Goal: Register for event/course

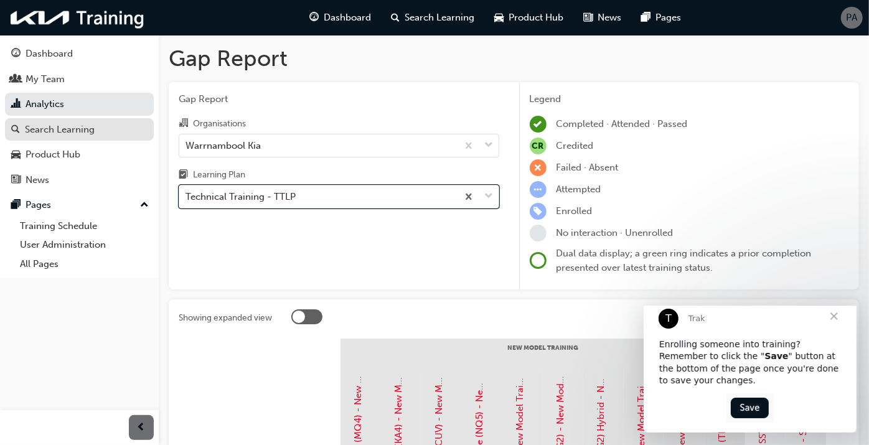
click at [82, 126] on div "Search Learning" at bounding box center [60, 130] width 70 height 14
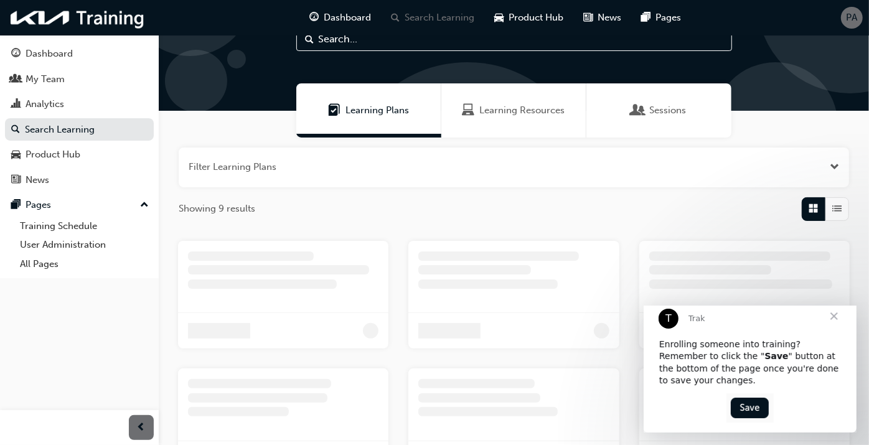
scroll to position [69, 0]
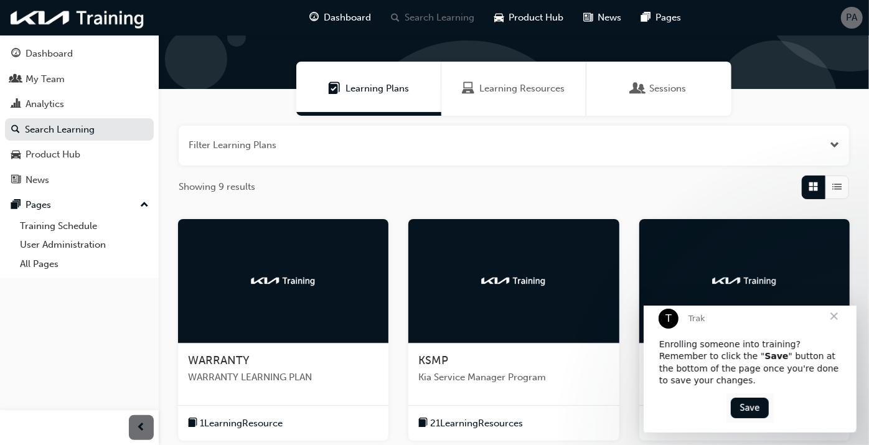
click at [830, 329] on span "Close" at bounding box center [833, 316] width 45 height 45
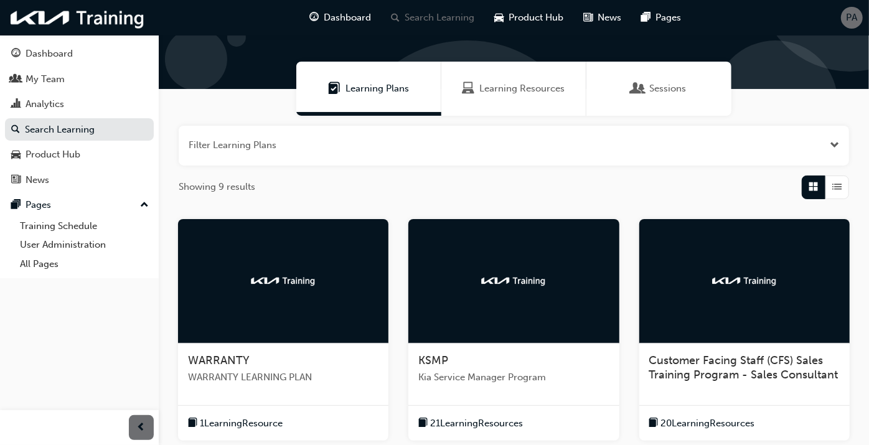
scroll to position [500, 0]
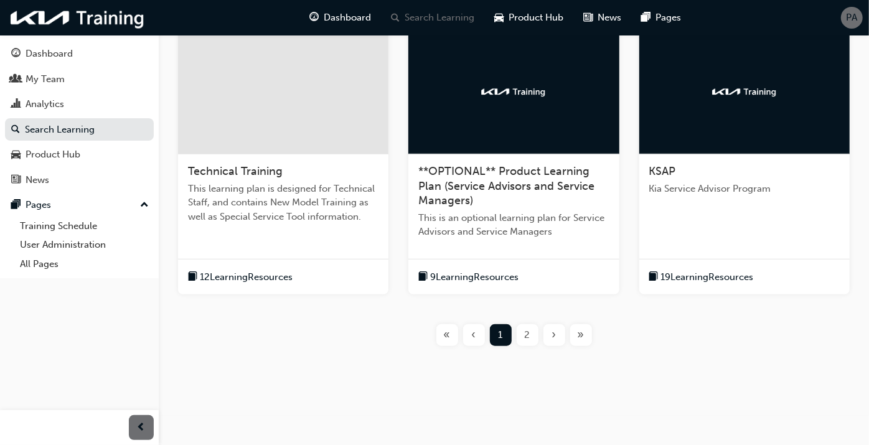
click at [523, 329] on div "2" at bounding box center [528, 335] width 22 height 22
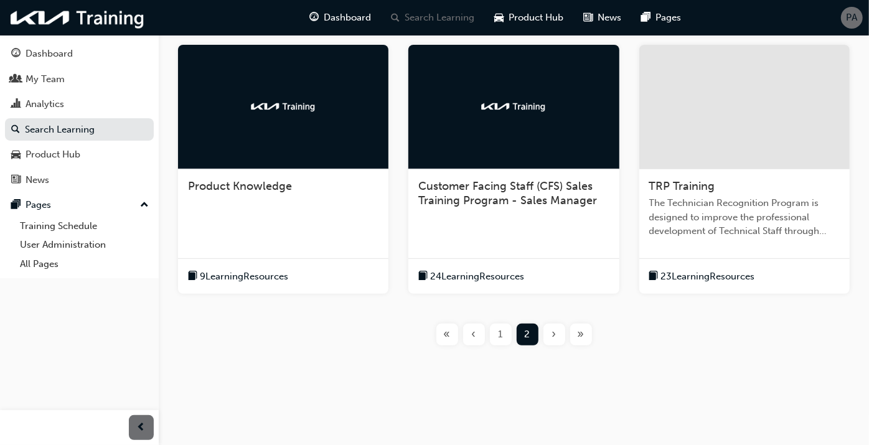
click at [692, 171] on div "TRP Training The Technician Recognition Program is designed to improve the prof…" at bounding box center [744, 213] width 210 height 89
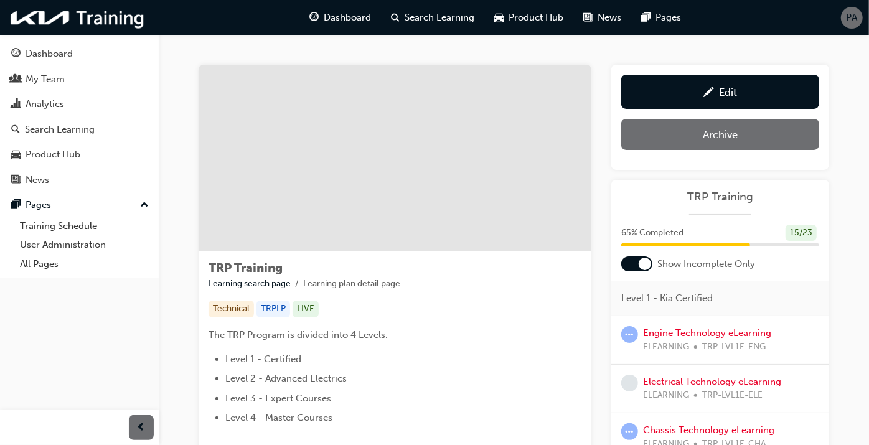
click at [636, 260] on div at bounding box center [636, 263] width 31 height 15
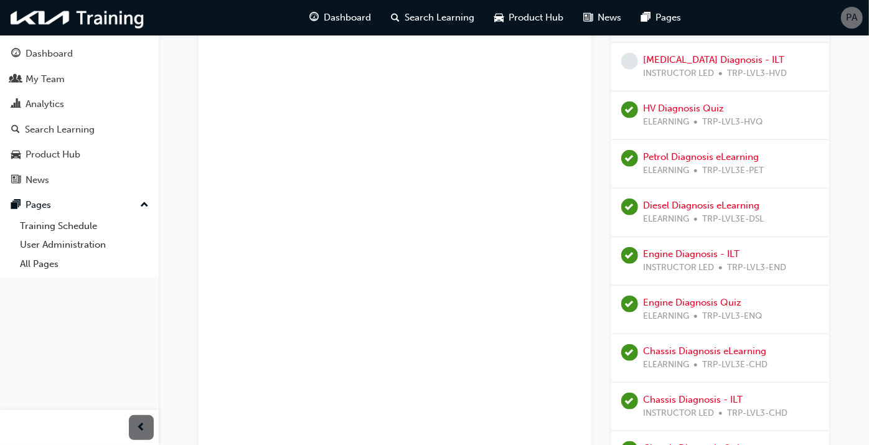
scroll to position [761, 0]
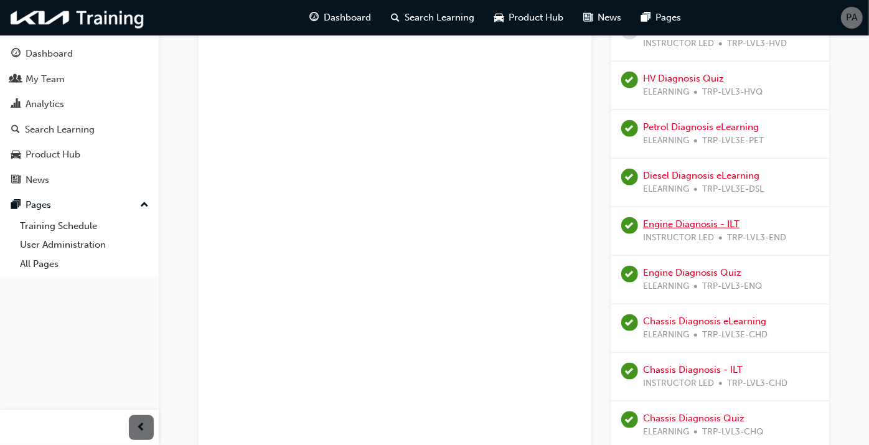
click at [706, 218] on link "Engine Diagnosis - ILT" at bounding box center [691, 223] width 96 height 11
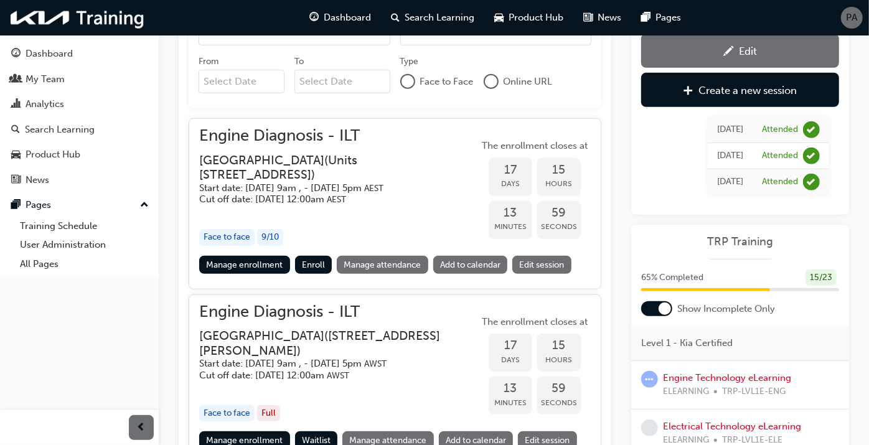
scroll to position [550, 0]
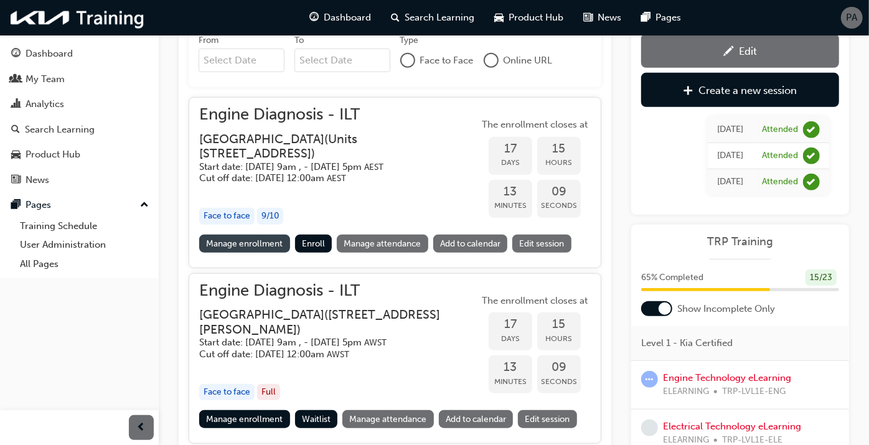
click at [260, 253] on link "Manage enrollment" at bounding box center [244, 244] width 91 height 18
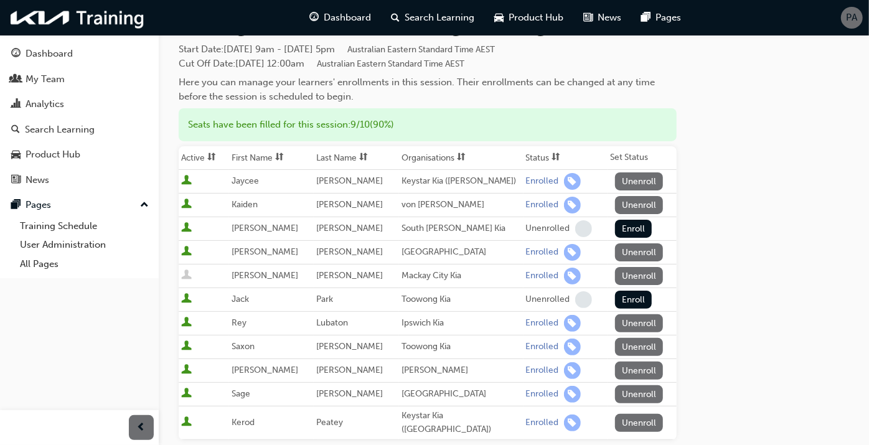
scroll to position [138, 0]
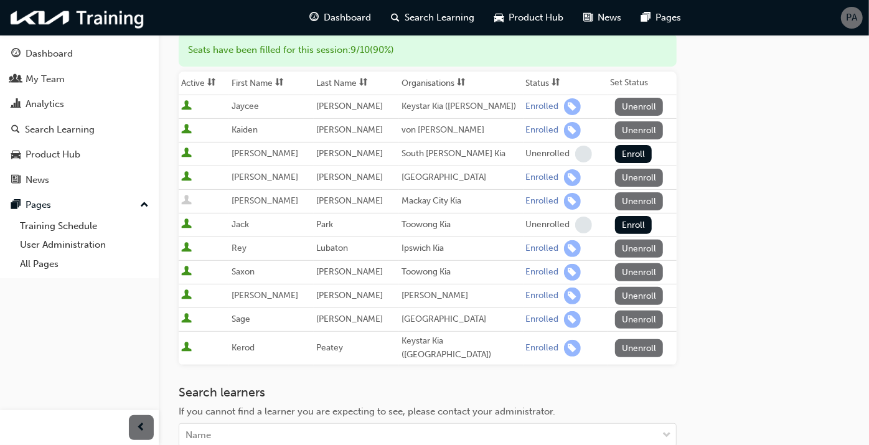
click at [552, 82] on span "sorting-icon" at bounding box center [556, 83] width 9 height 11
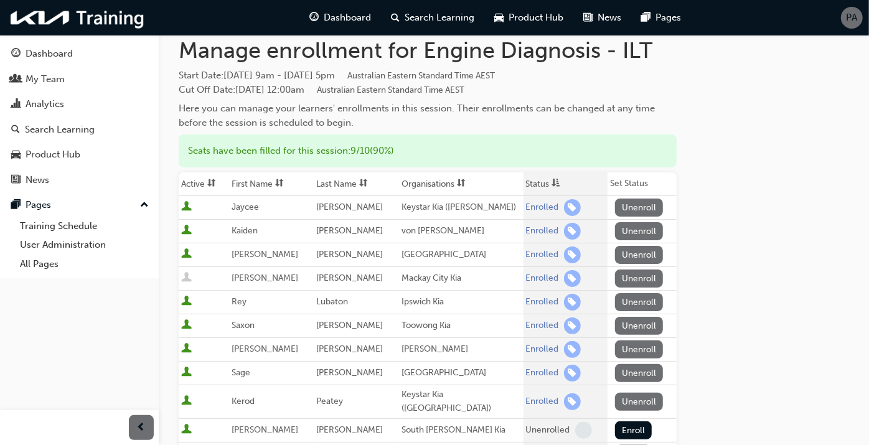
scroll to position [0, 0]
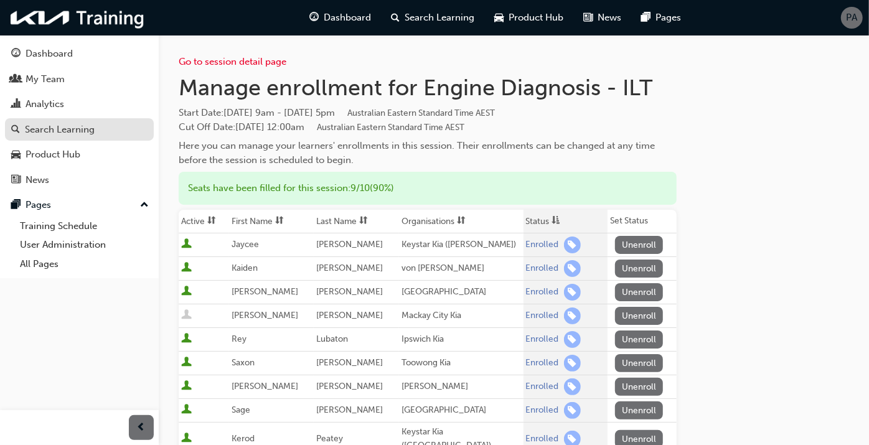
click at [78, 135] on div "Search Learning" at bounding box center [60, 130] width 70 height 14
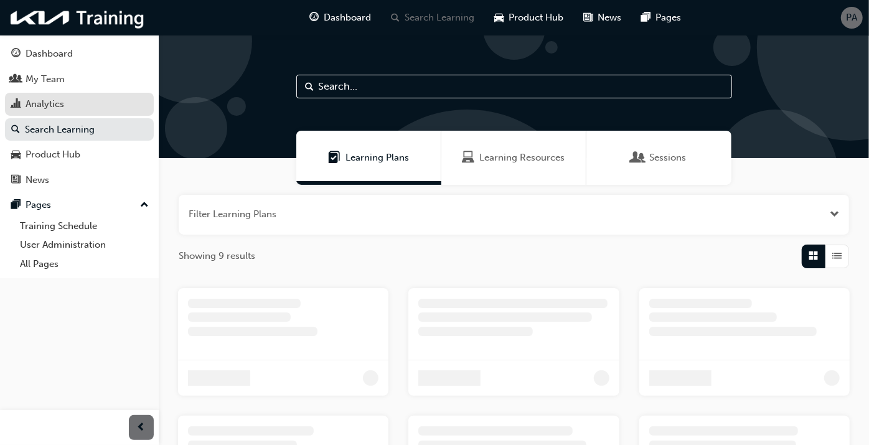
click at [74, 109] on div "Analytics" at bounding box center [79, 104] width 136 height 16
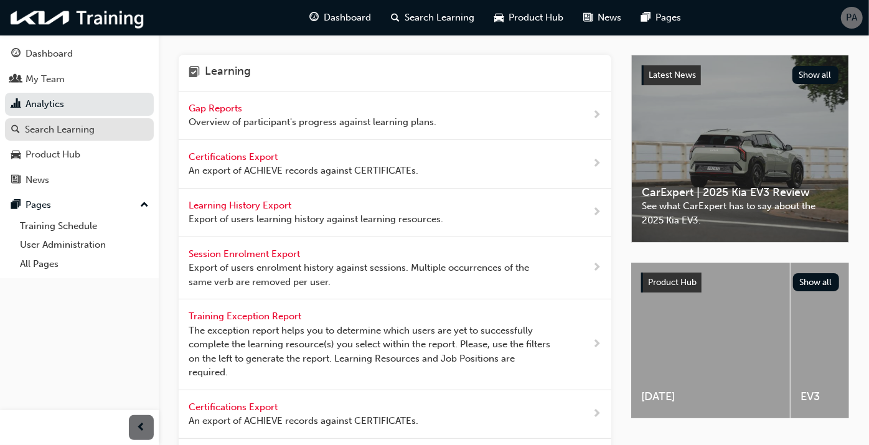
click at [121, 127] on div "Search Learning" at bounding box center [79, 130] width 136 height 16
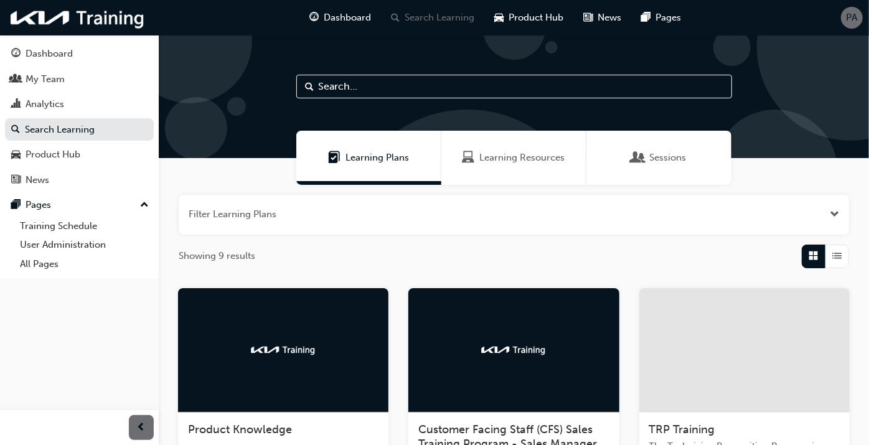
scroll to position [243, 0]
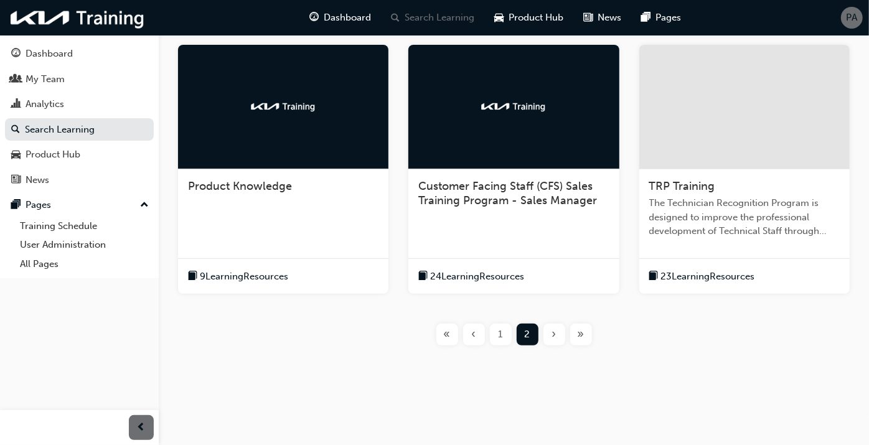
click at [710, 188] on span "TRP Training" at bounding box center [682, 186] width 66 height 14
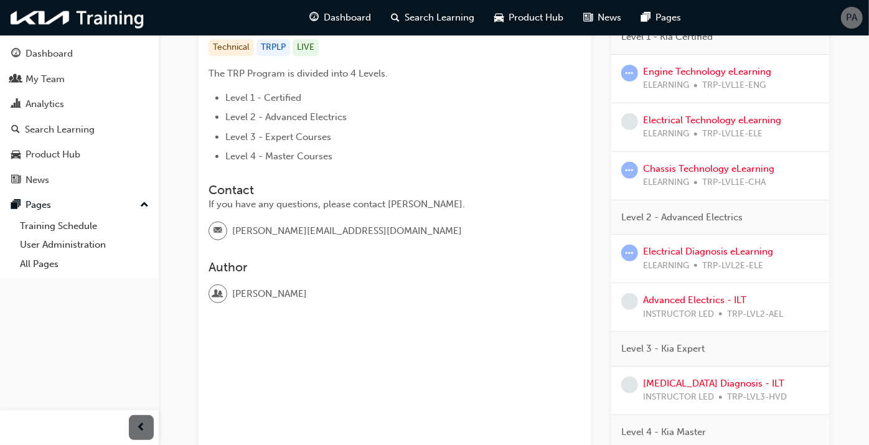
scroll to position [276, 0]
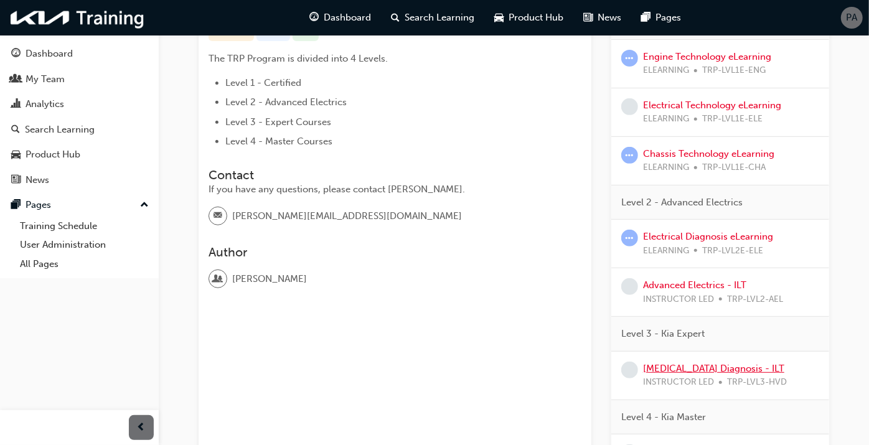
click at [703, 364] on link "[MEDICAL_DATA] Diagnosis - ILT" at bounding box center [713, 368] width 141 height 11
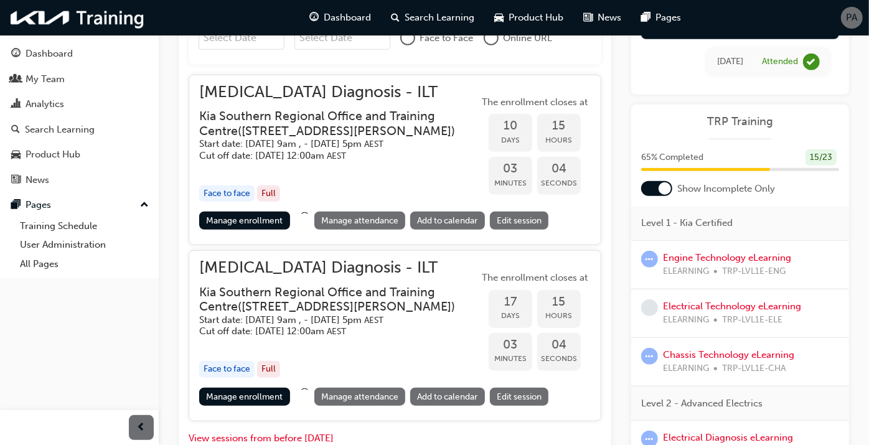
scroll to position [572, 0]
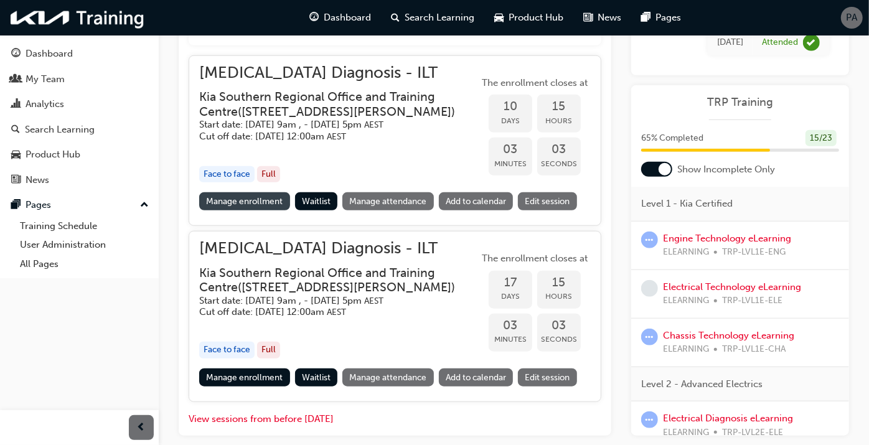
click at [233, 210] on link "Manage enrollment" at bounding box center [244, 201] width 91 height 18
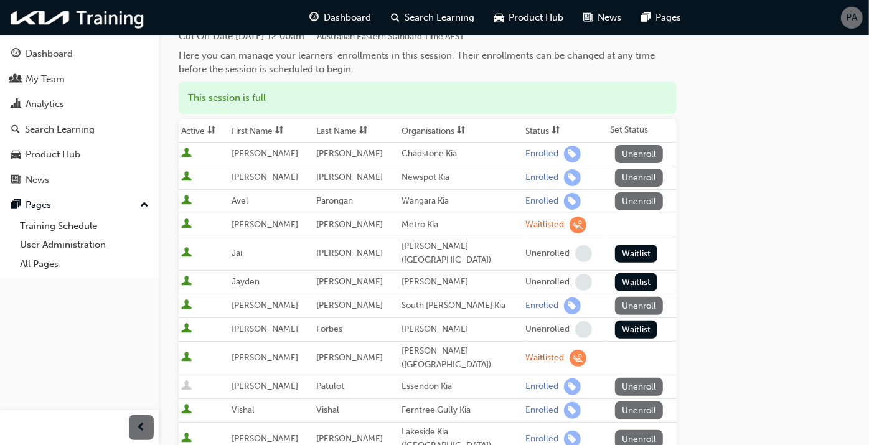
scroll to position [138, 0]
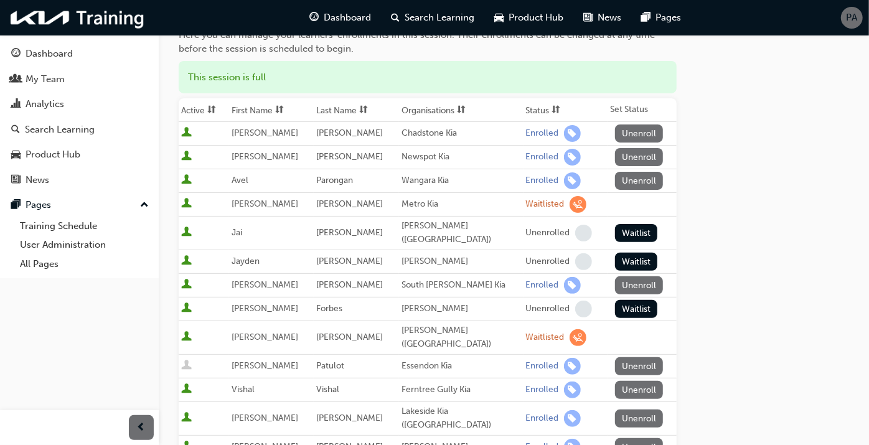
click at [552, 110] on span "sorting-icon" at bounding box center [556, 110] width 9 height 11
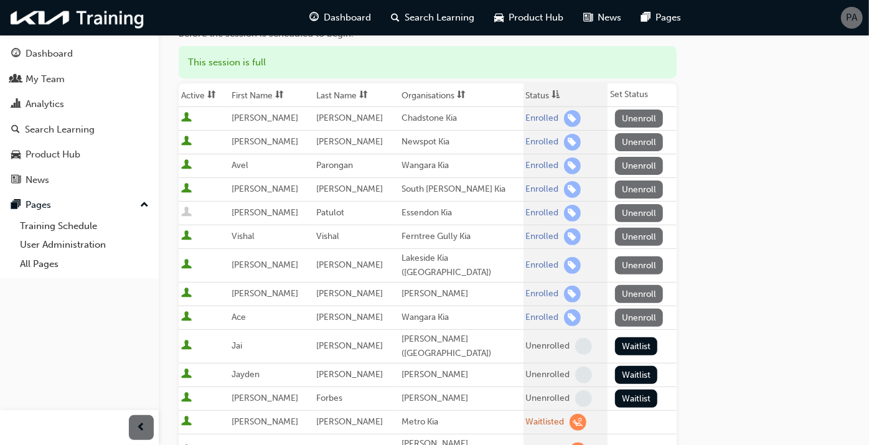
scroll to position [149, 0]
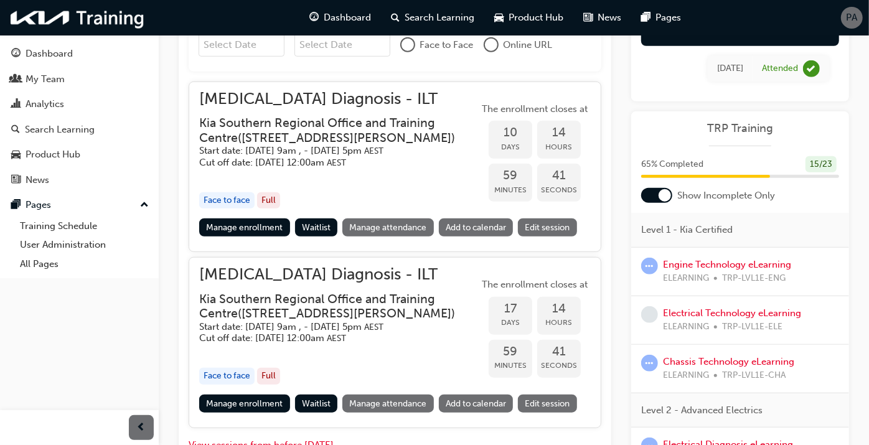
scroll to position [685, 0]
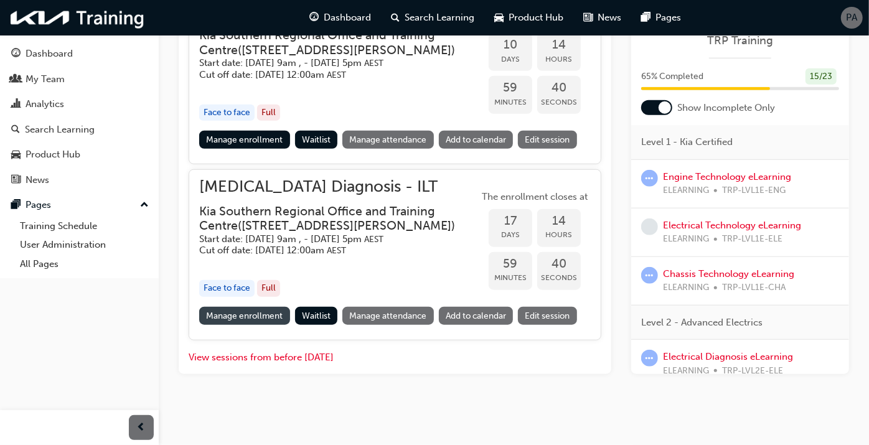
click at [268, 314] on link "Manage enrollment" at bounding box center [244, 316] width 91 height 18
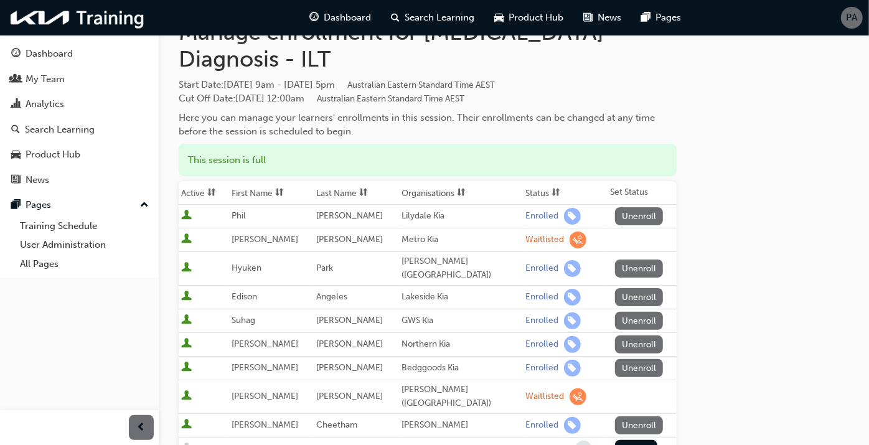
scroll to position [138, 0]
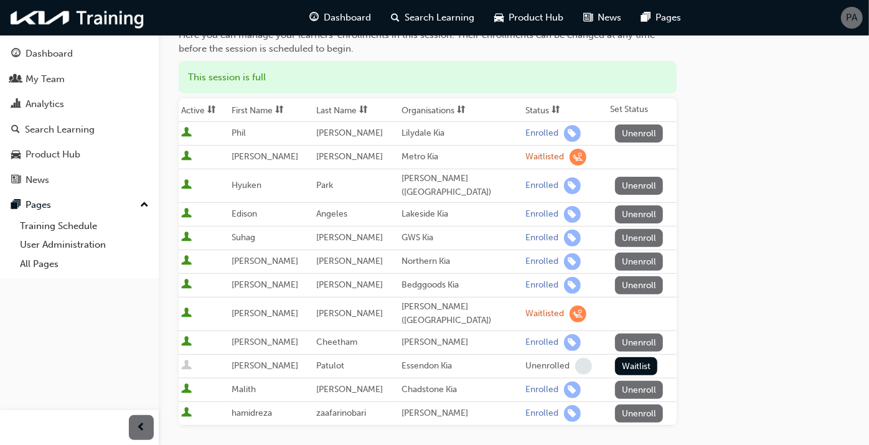
click at [546, 119] on th "Status" at bounding box center [565, 110] width 84 height 24
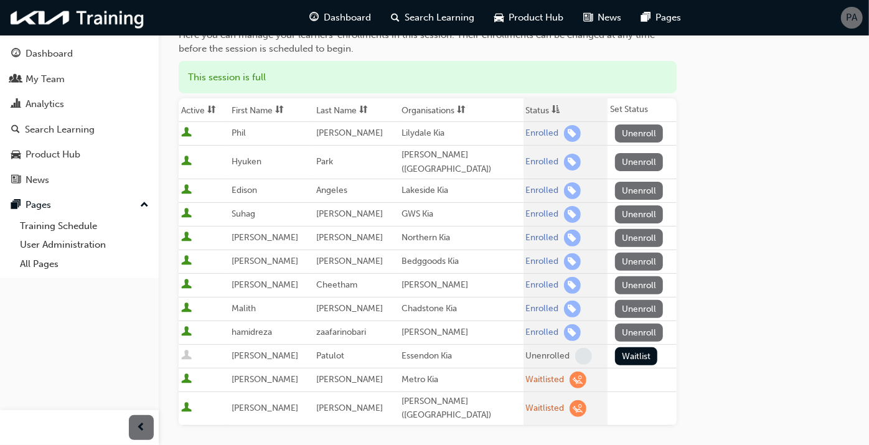
drag, startPoint x: 235, startPoint y: 132, endPoint x: 472, endPoint y: 326, distance: 306.1
click at [472, 326] on tbody "[PERSON_NAME] Lilydale Kia Enrolled Unenroll [GEOGRAPHIC_DATA] [PERSON_NAME] ([…" at bounding box center [428, 274] width 498 height 304
click at [502, 444] on h3 "Search learners" at bounding box center [428, 453] width 498 height 14
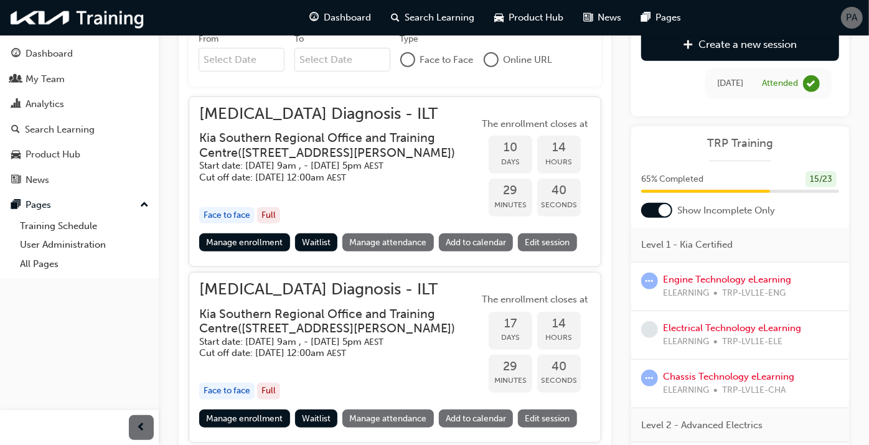
scroll to position [615, 0]
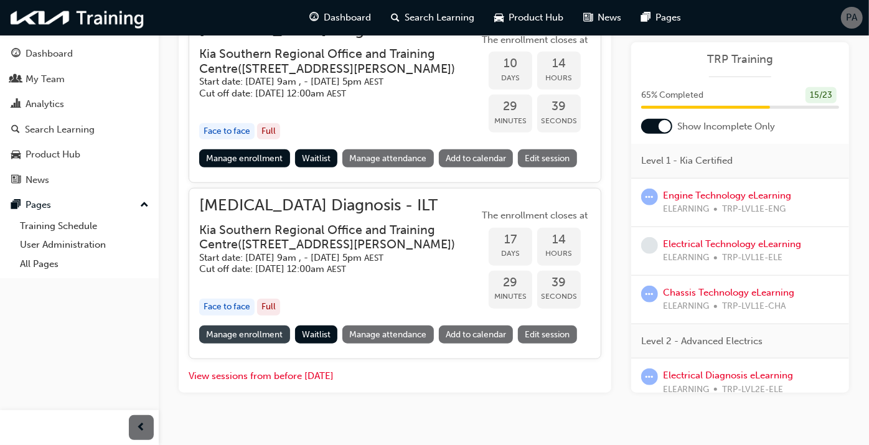
click at [247, 344] on link "Manage enrollment" at bounding box center [244, 335] width 91 height 18
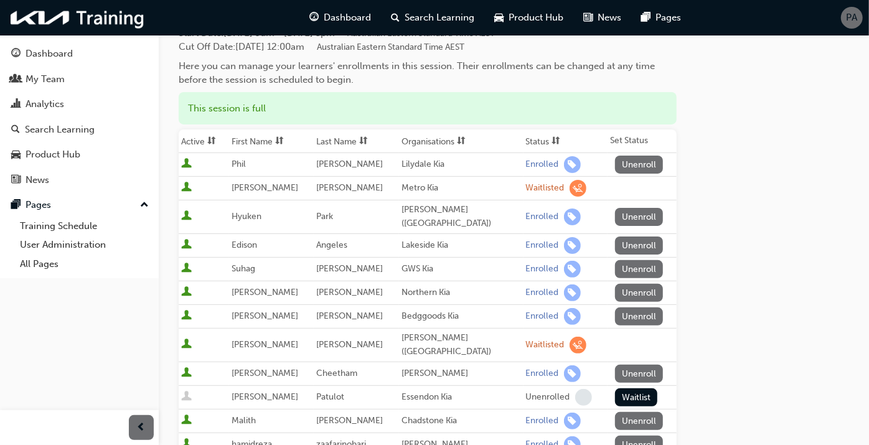
scroll to position [138, 0]
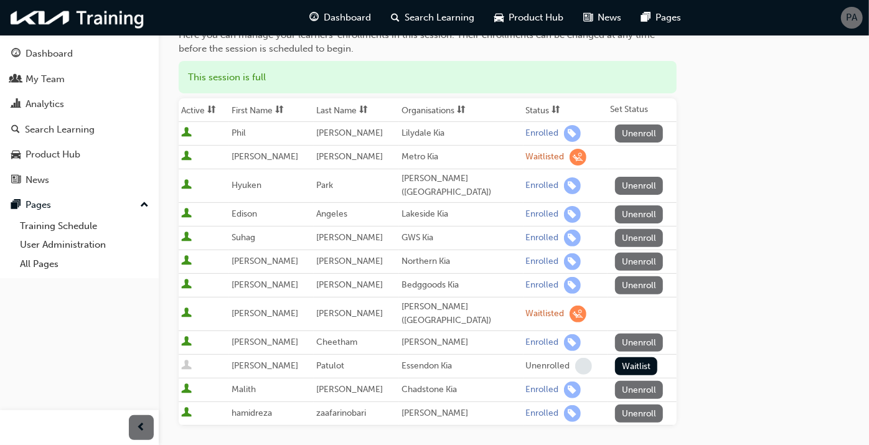
click at [550, 106] on span at bounding box center [557, 111] width 14 height 16
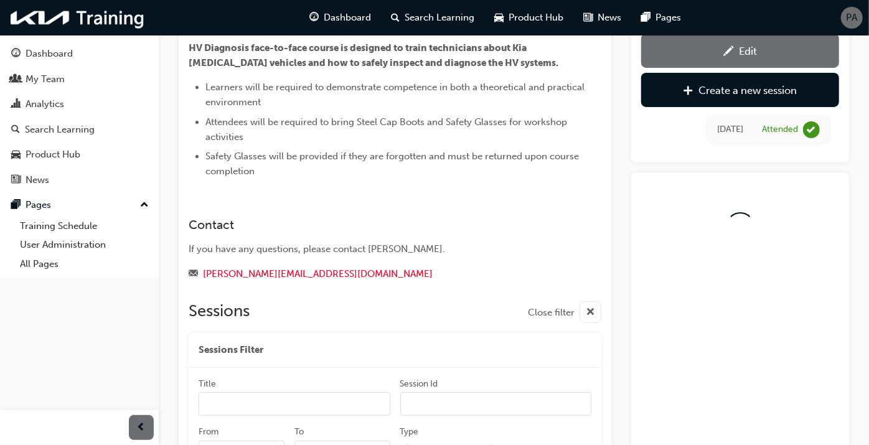
scroll to position [615, 0]
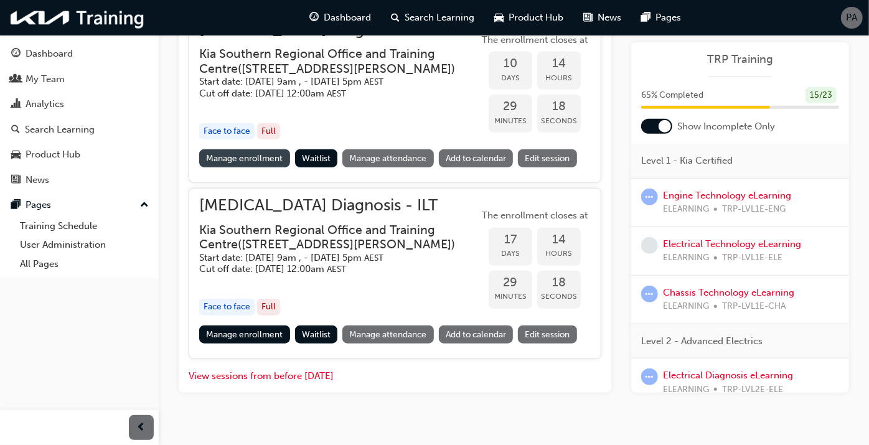
click at [255, 167] on link "Manage enrollment" at bounding box center [244, 158] width 91 height 18
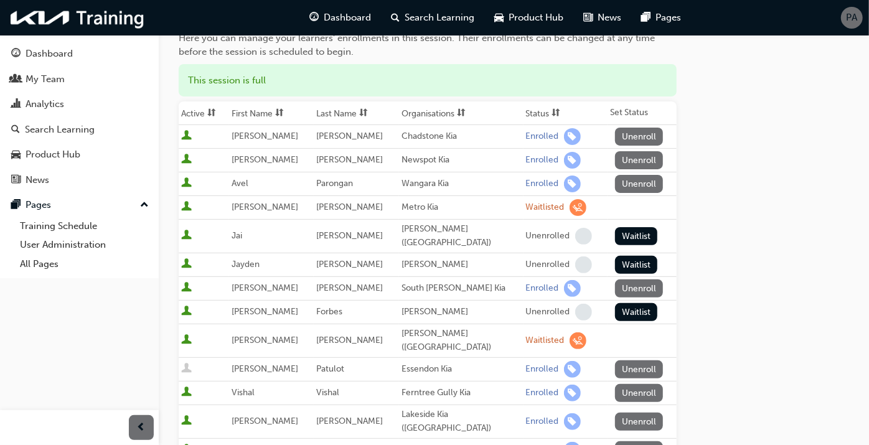
scroll to position [138, 0]
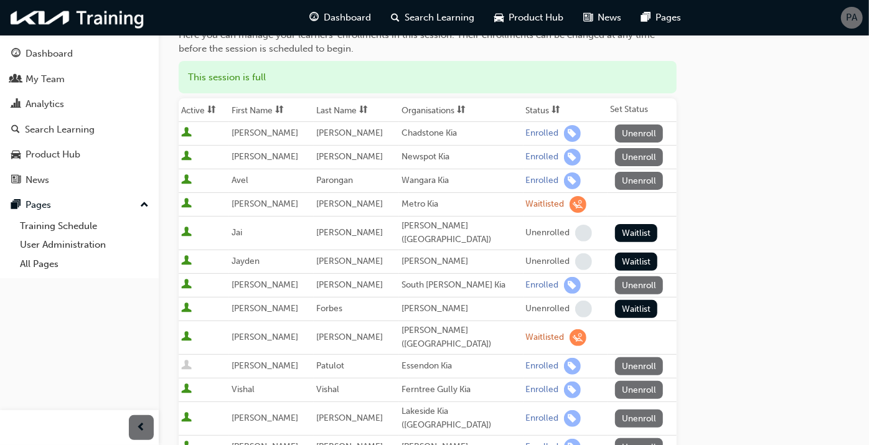
click at [552, 113] on span "sorting-icon" at bounding box center [556, 110] width 9 height 11
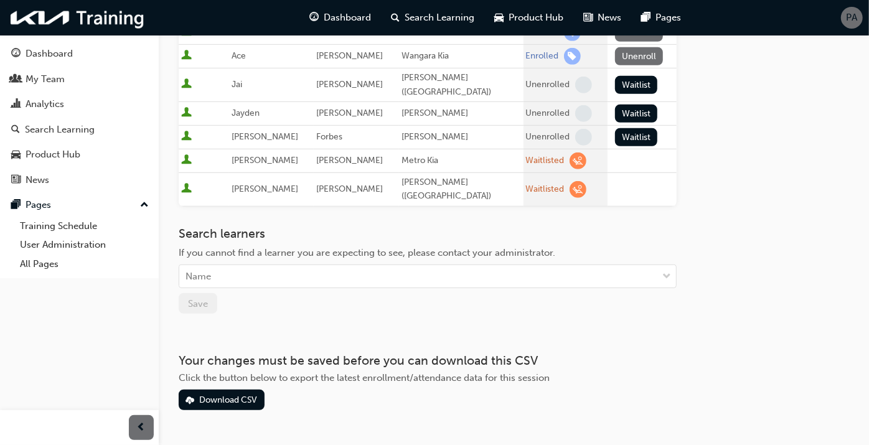
scroll to position [0, 0]
